Goal: Task Accomplishment & Management: Use online tool/utility

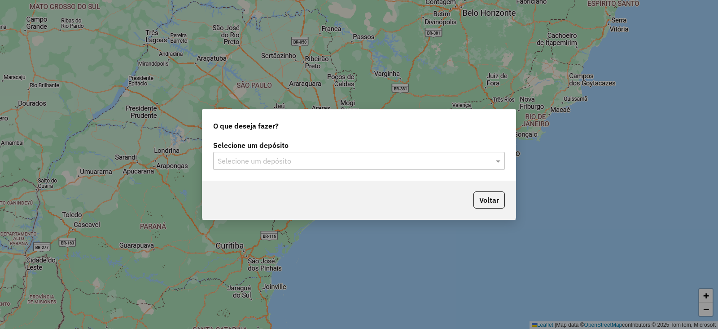
click at [263, 171] on div "Selecione um depósito Selecione um depósito" at bounding box center [358, 159] width 313 height 42
click at [304, 158] on input "text" at bounding box center [350, 161] width 265 height 11
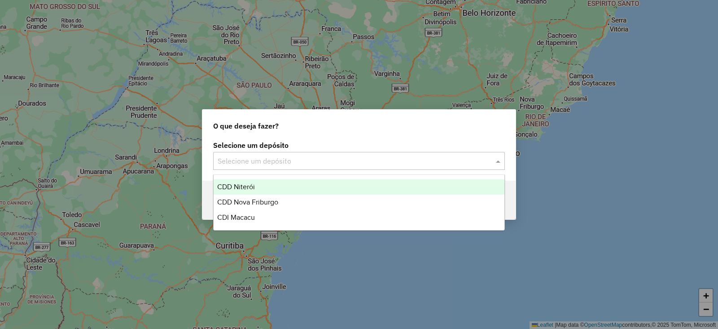
click at [239, 187] on span "CDD Niterói" at bounding box center [236, 187] width 38 height 8
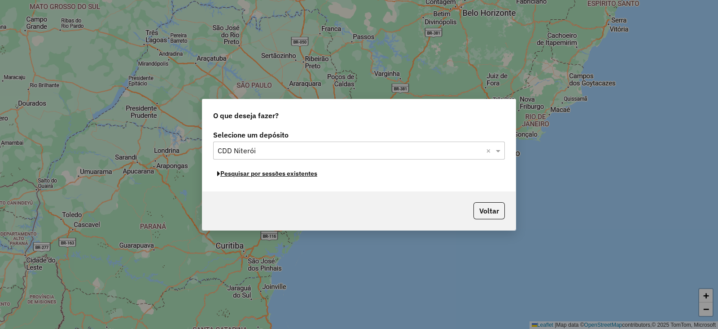
click at [281, 178] on button "Pesquisar por sessões existentes" at bounding box center [267, 174] width 108 height 14
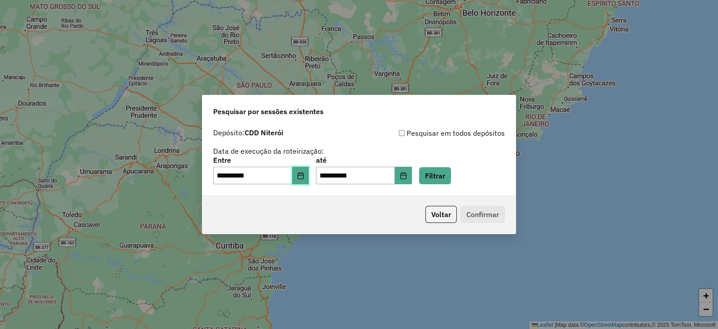
click at [309, 181] on button "Choose Date" at bounding box center [300, 176] width 17 height 18
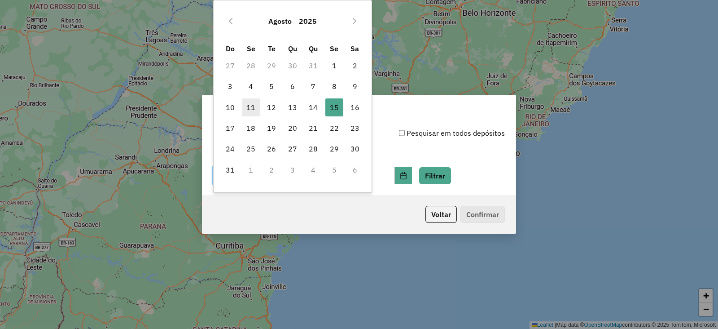
click at [251, 103] on span "11" at bounding box center [251, 107] width 18 height 18
type input "**********"
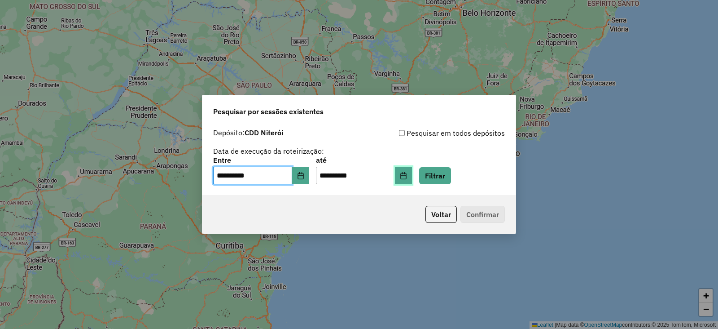
click at [412, 170] on button "Choose Date" at bounding box center [403, 176] width 17 height 18
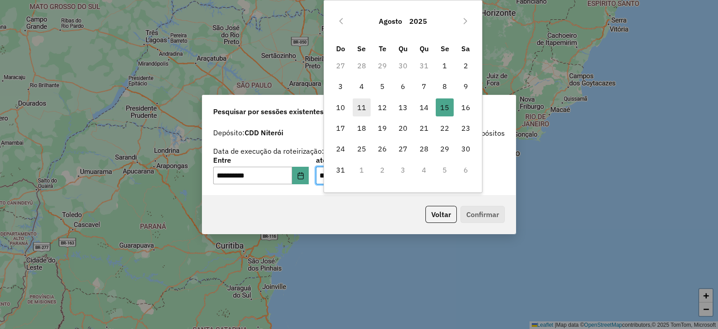
click at [361, 101] on span "11" at bounding box center [362, 107] width 18 height 18
type input "**********"
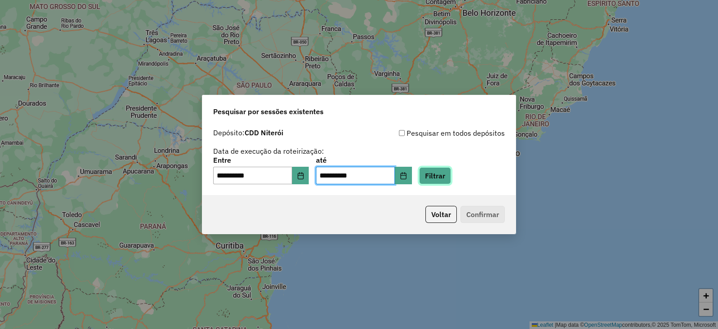
click at [451, 176] on button "Filtrar" at bounding box center [435, 175] width 32 height 17
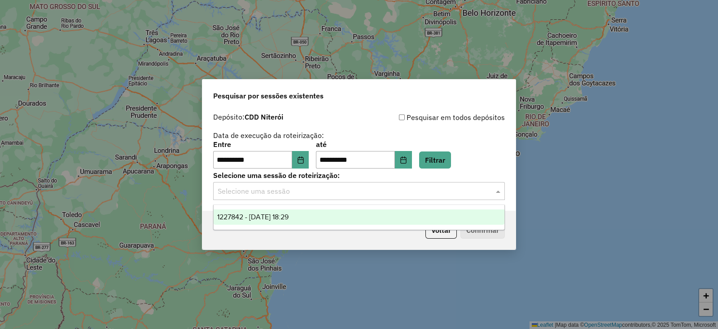
click at [347, 198] on div "Selecione uma sessão" at bounding box center [359, 191] width 292 height 18
click at [276, 220] on span "1227842 - 11/08/2025 18:29" at bounding box center [252, 217] width 71 height 8
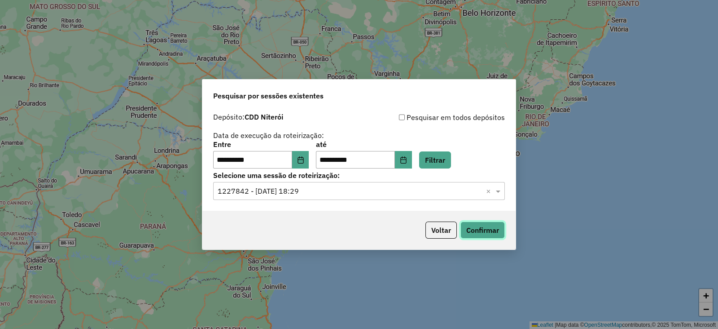
click at [474, 232] on button "Confirmar" at bounding box center [483, 229] width 44 height 17
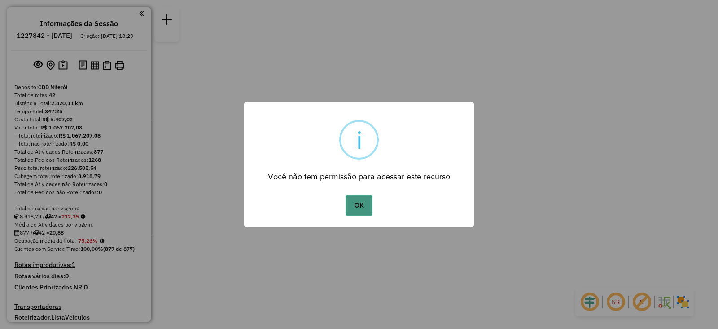
click at [348, 203] on button "OK" at bounding box center [359, 205] width 26 height 21
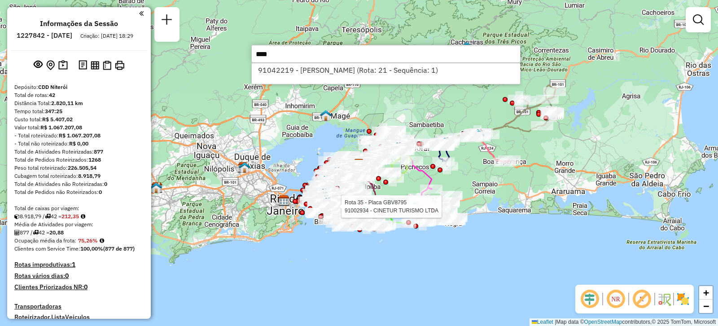
type input "*****"
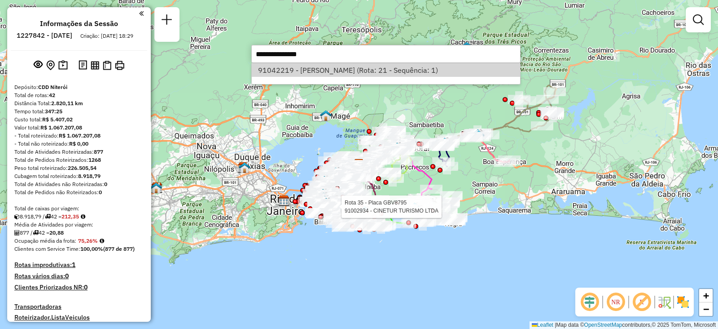
select select "**********"
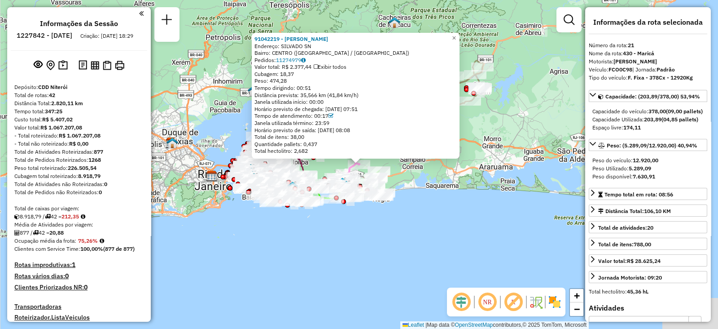
scroll to position [1338, 0]
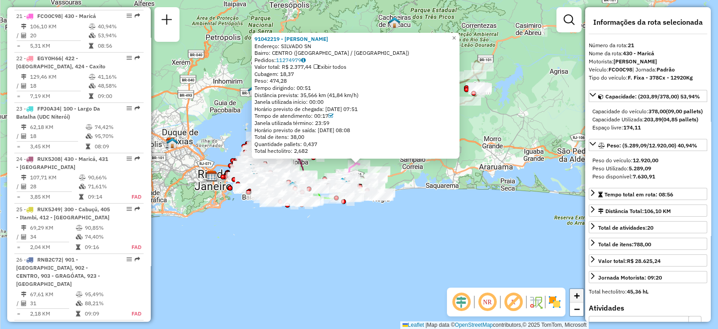
click at [573, 294] on link "+" at bounding box center [576, 295] width 13 height 13
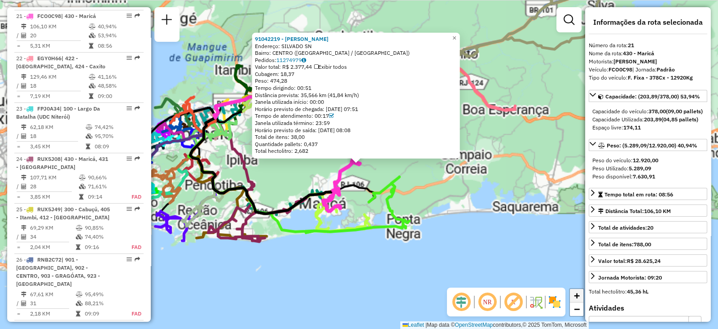
click at [573, 294] on link "+" at bounding box center [576, 295] width 13 height 13
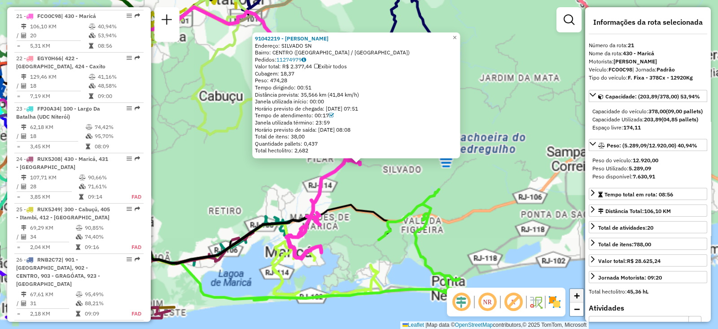
click at [573, 294] on link "+" at bounding box center [576, 295] width 13 height 13
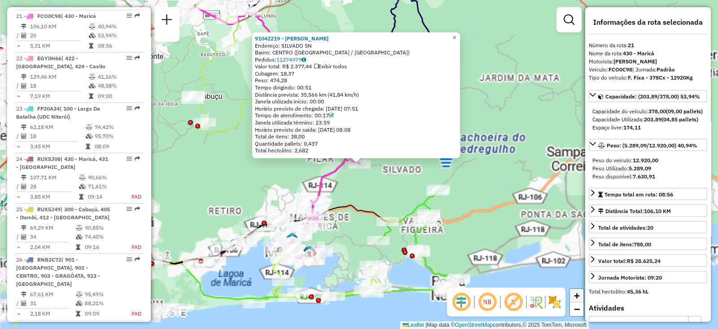
click at [573, 294] on link "+" at bounding box center [576, 295] width 13 height 13
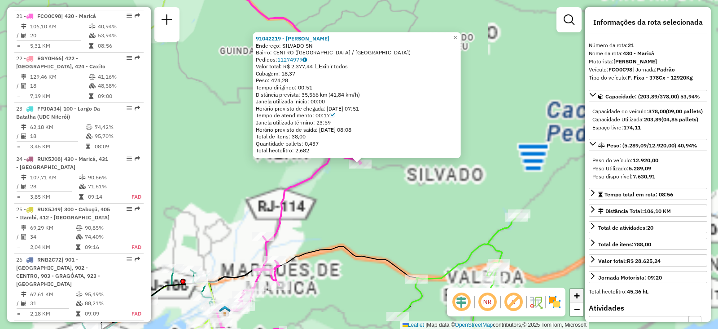
click at [573, 294] on link "+" at bounding box center [576, 295] width 13 height 13
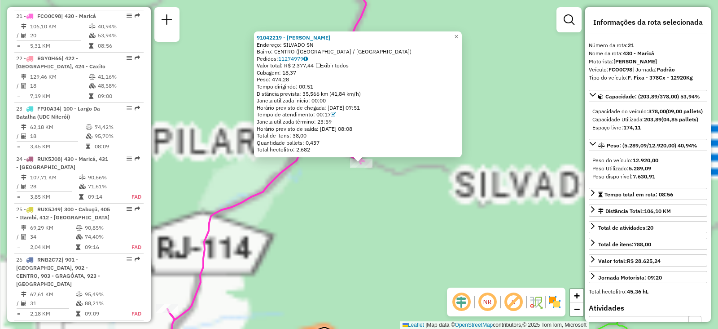
click at [337, 215] on div "91042219 - [PERSON_NAME] DA COS Endereço: SILVADO SN Bairro: [GEOGRAPHIC_DATA] …" at bounding box center [359, 164] width 718 height 329
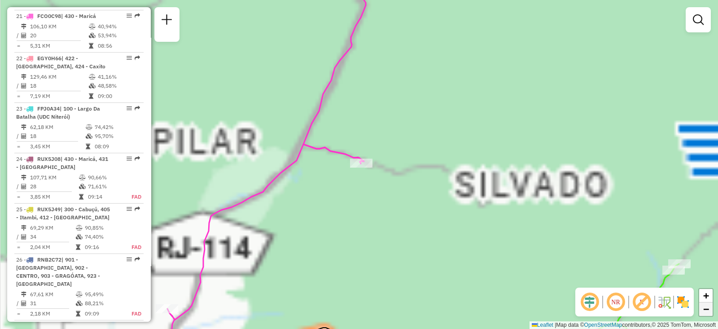
click at [705, 305] on span "−" at bounding box center [706, 308] width 6 height 11
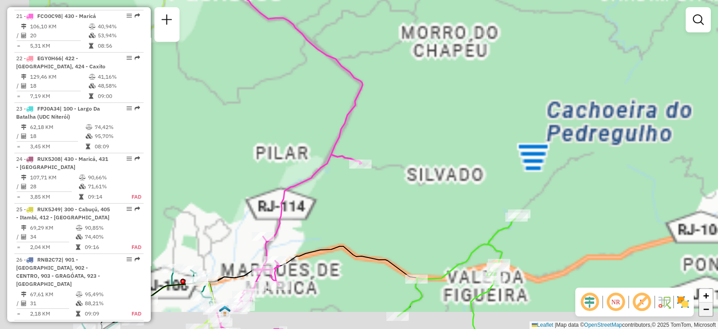
click at [705, 305] on span "−" at bounding box center [706, 308] width 6 height 11
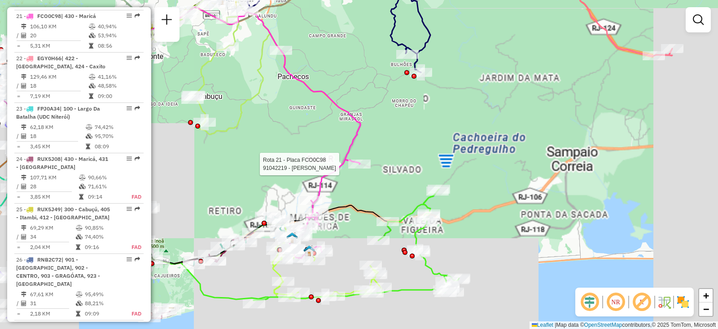
select select "**********"
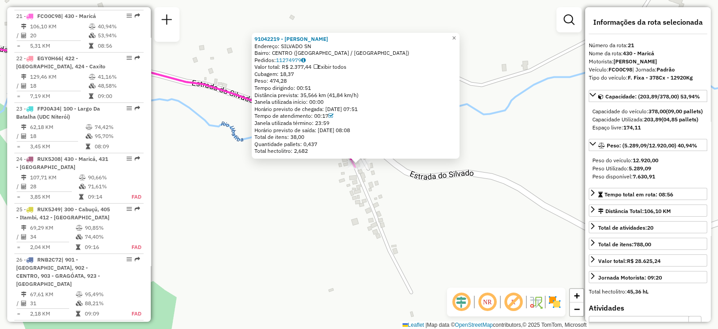
click at [444, 227] on div "91042219 - [PERSON_NAME] DA COS Endereço: SILVADO SN Bairro: [GEOGRAPHIC_DATA] …" at bounding box center [359, 164] width 718 height 329
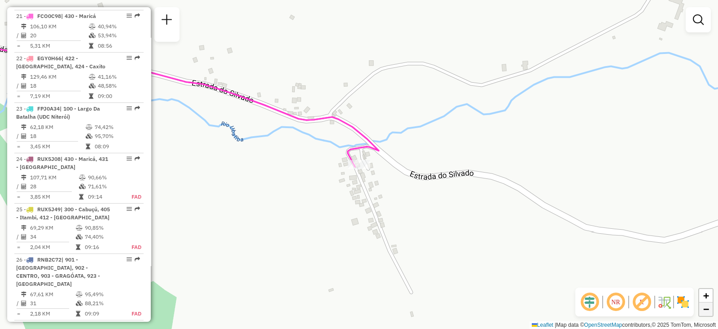
click at [706, 304] on span "−" at bounding box center [706, 308] width 6 height 11
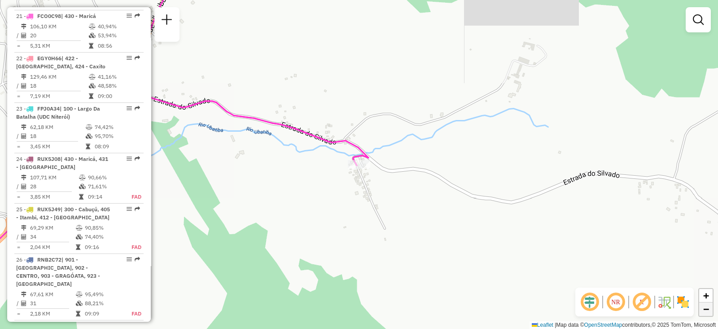
click at [706, 304] on span "−" at bounding box center [706, 308] width 6 height 11
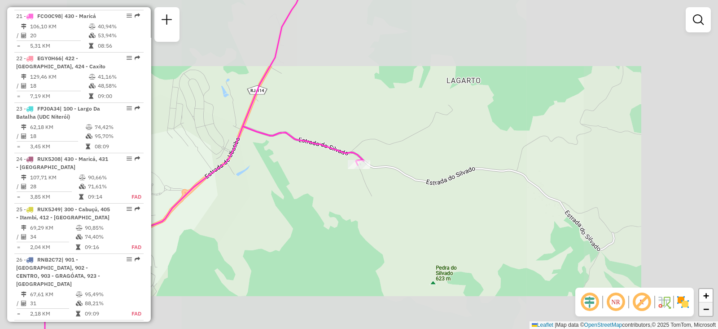
click at [706, 304] on span "−" at bounding box center [706, 308] width 6 height 11
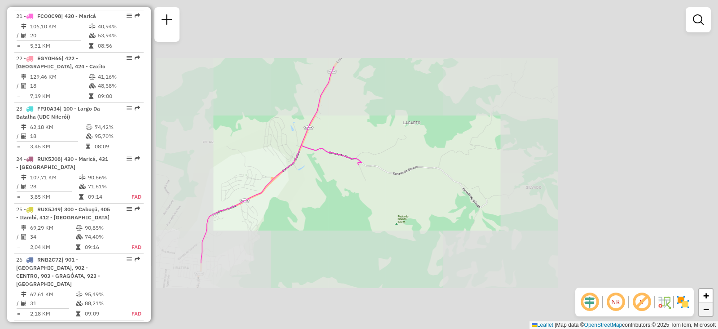
click at [706, 304] on span "−" at bounding box center [706, 308] width 6 height 11
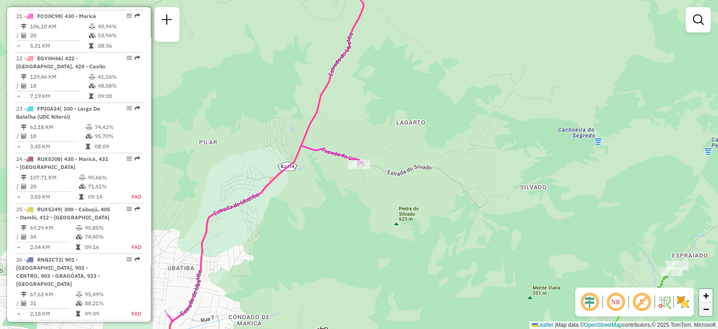
click at [708, 306] on span "−" at bounding box center [706, 308] width 6 height 11
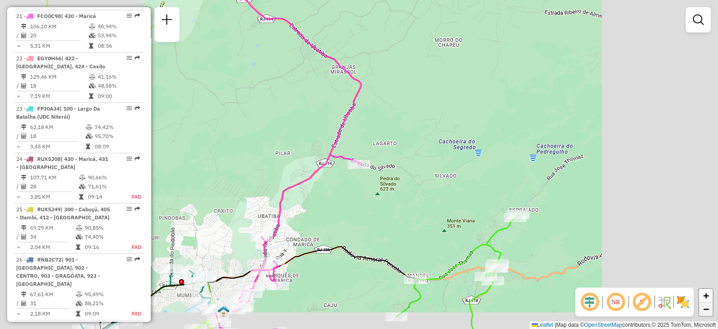
click at [708, 306] on span "−" at bounding box center [706, 308] width 6 height 11
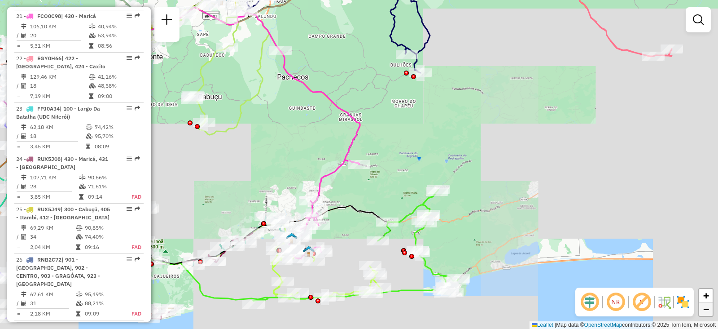
click at [708, 306] on span "−" at bounding box center [706, 308] width 6 height 11
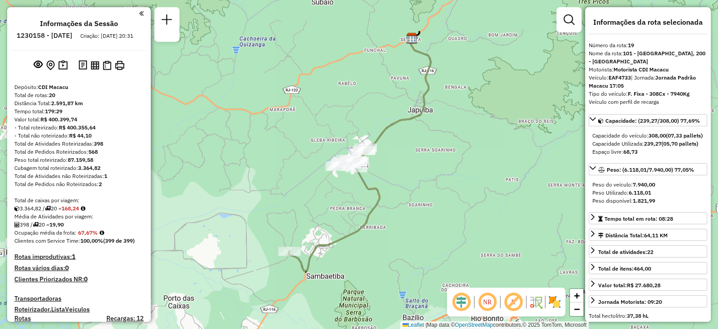
select select "**********"
